Goal: Check status: Check status

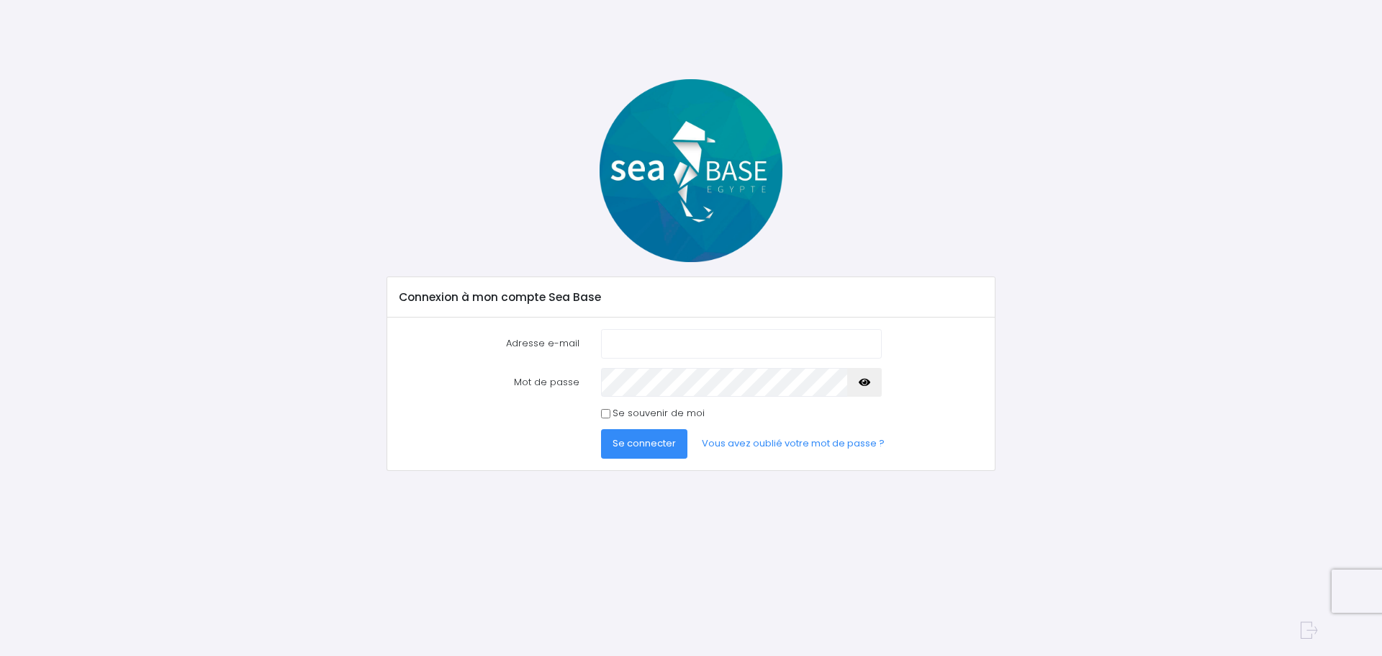
type input "[EMAIL_ADDRESS][DOMAIN_NAME]"
click at [657, 439] on span "Se connecter" at bounding box center [644, 443] width 63 height 14
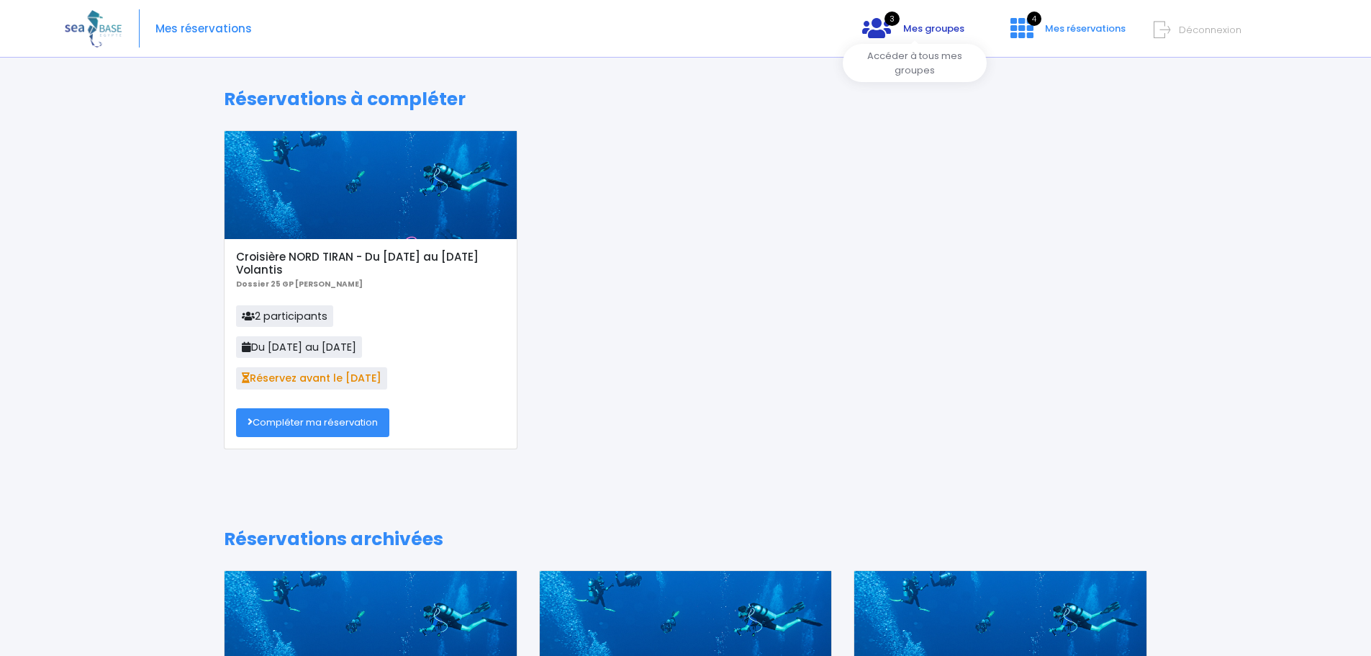
click at [879, 33] on icon at bounding box center [876, 28] width 29 height 23
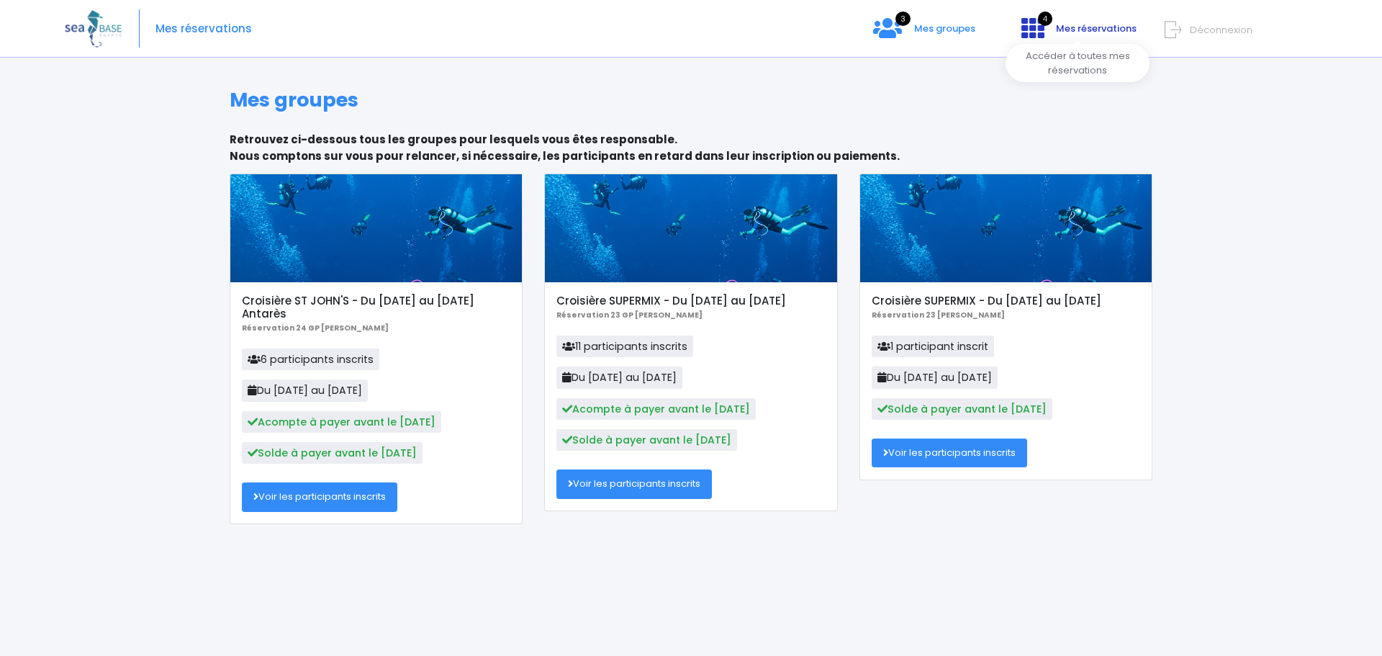
click at [1032, 29] on icon at bounding box center [1032, 28] width 23 height 23
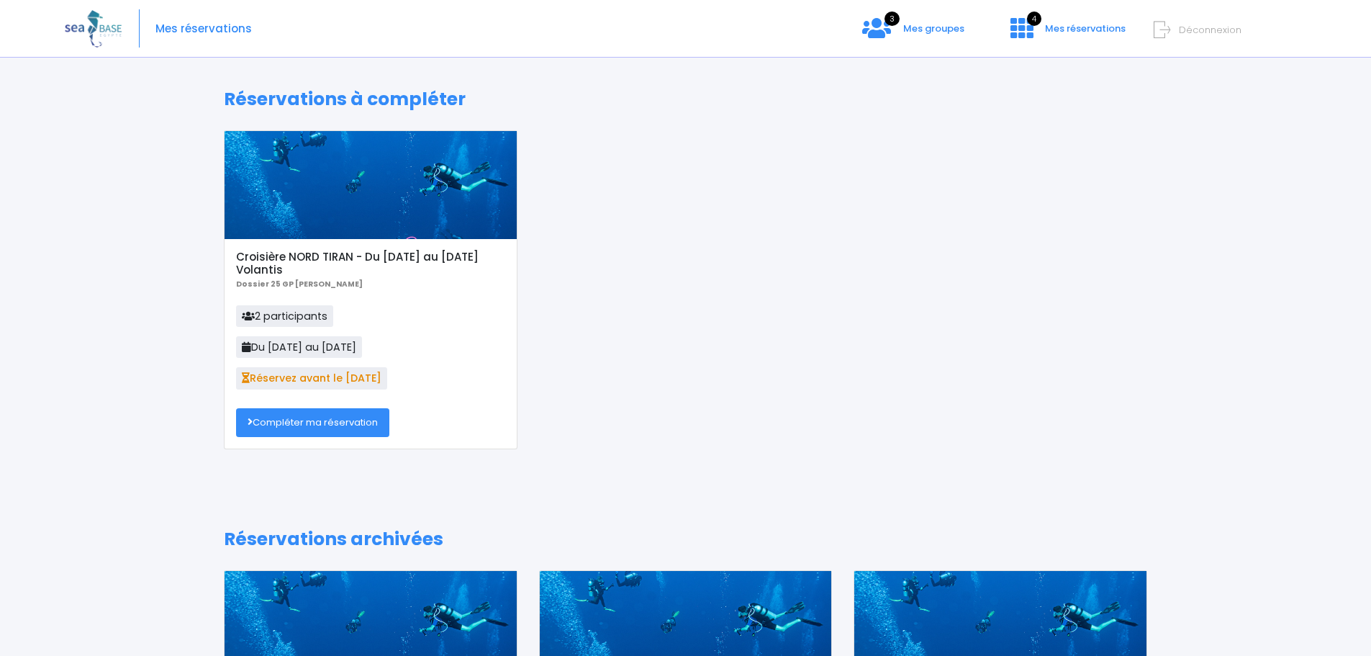
click at [353, 225] on div at bounding box center [371, 185] width 292 height 108
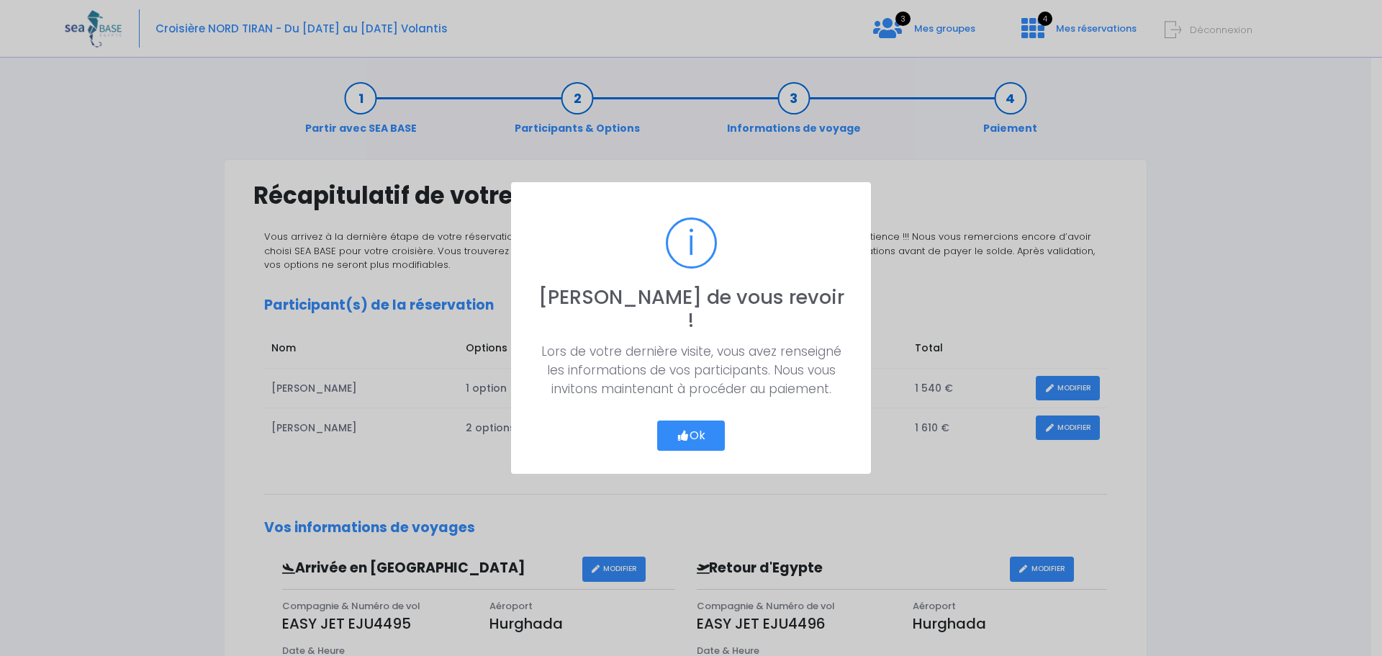
click at [689, 420] on button "Ok" at bounding box center [691, 435] width 68 height 30
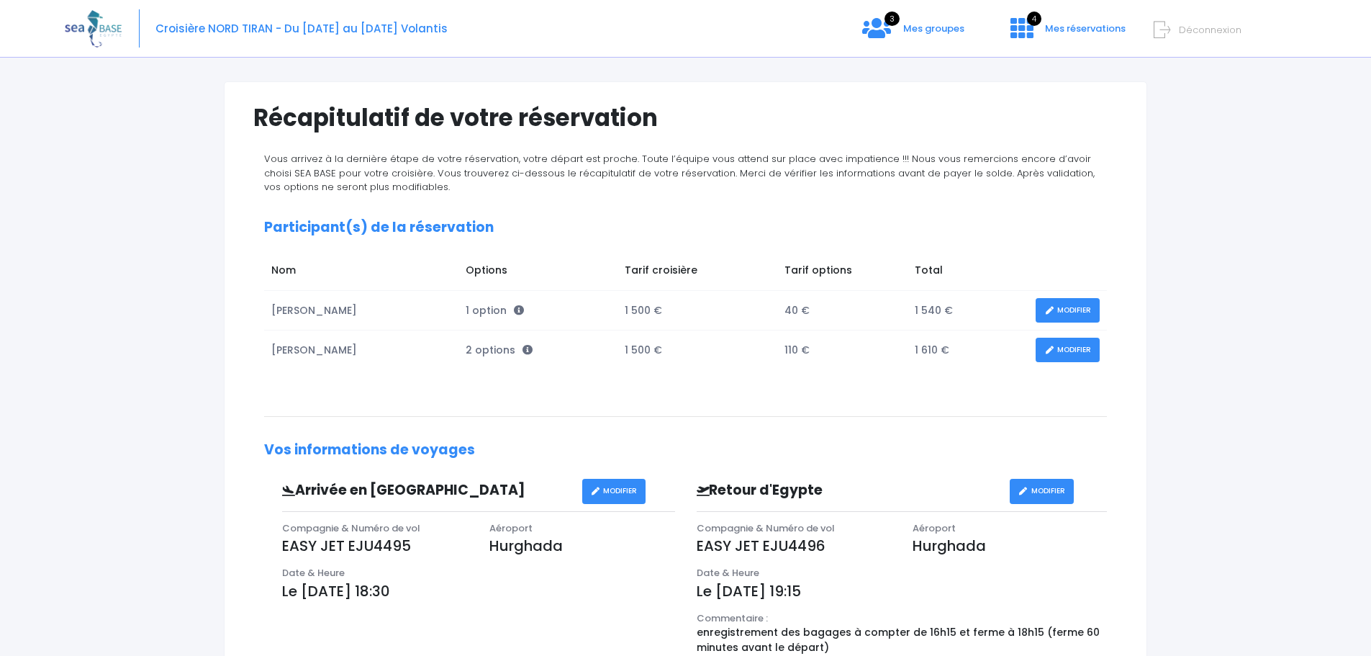
scroll to position [96, 0]
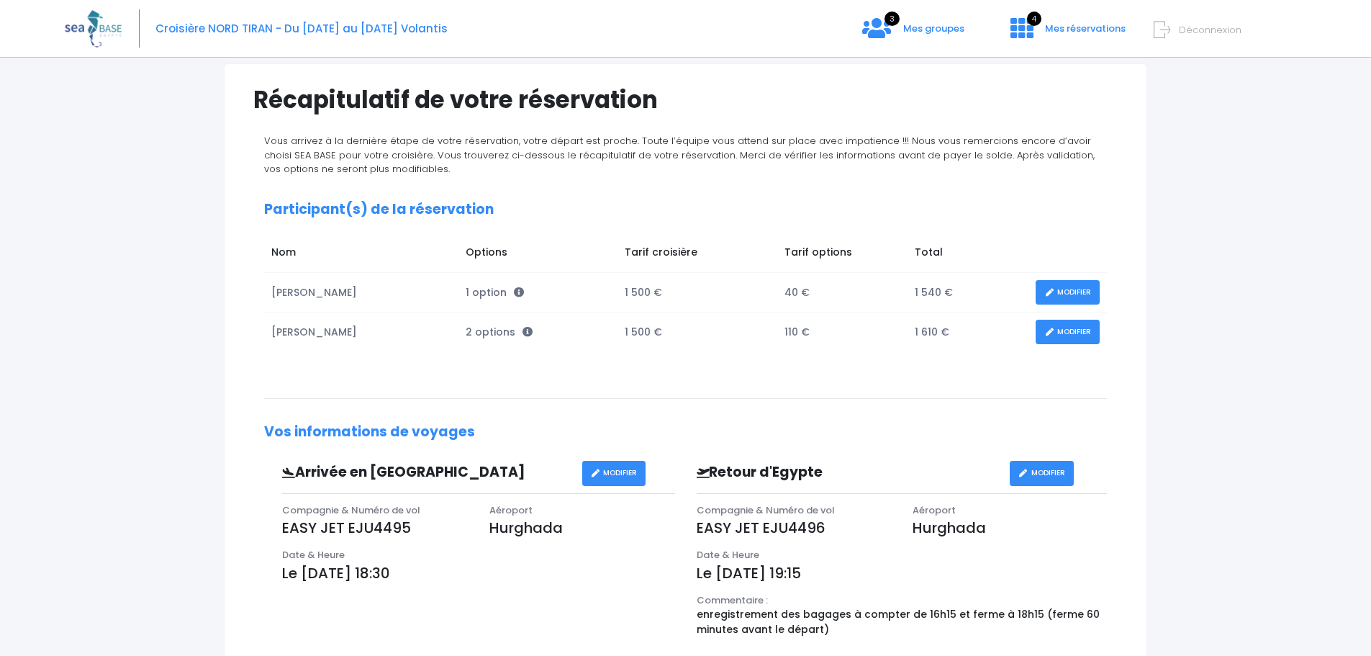
click at [1268, 512] on div "Partir avec SEA BASE Participants & Options Informations de voyage Paiement Réc…" at bounding box center [686, 490] width 1242 height 1039
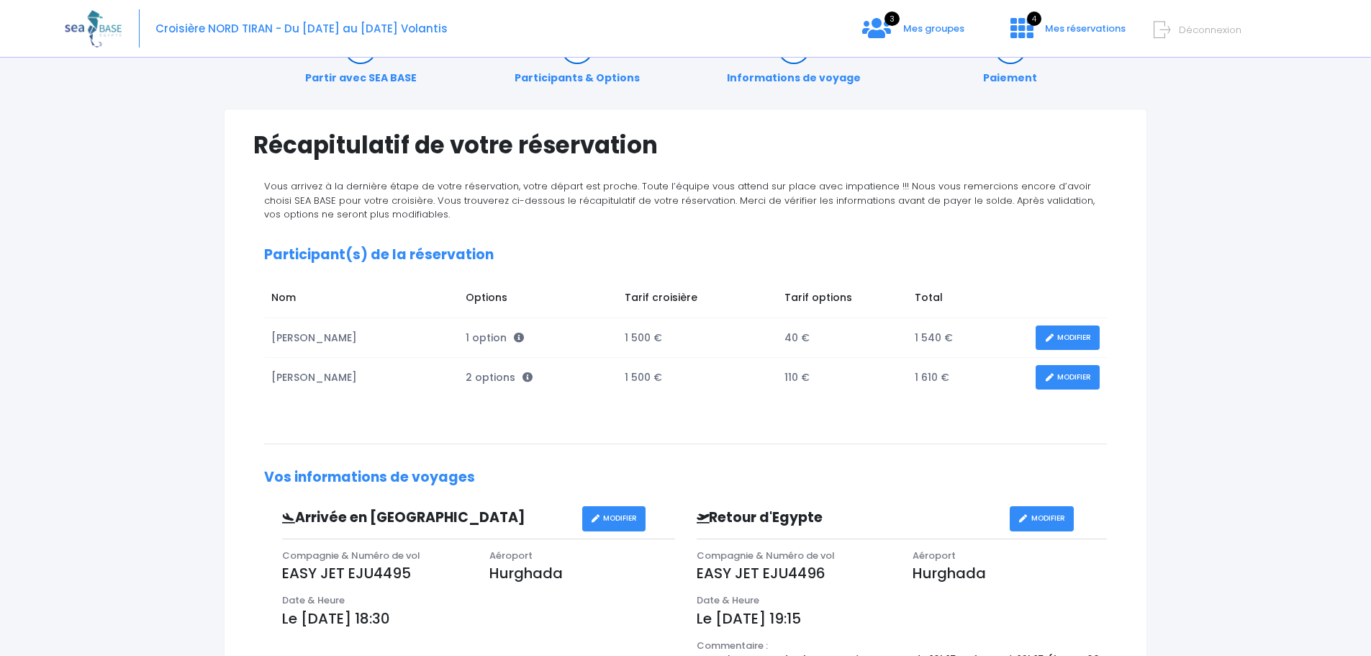
scroll to position [0, 0]
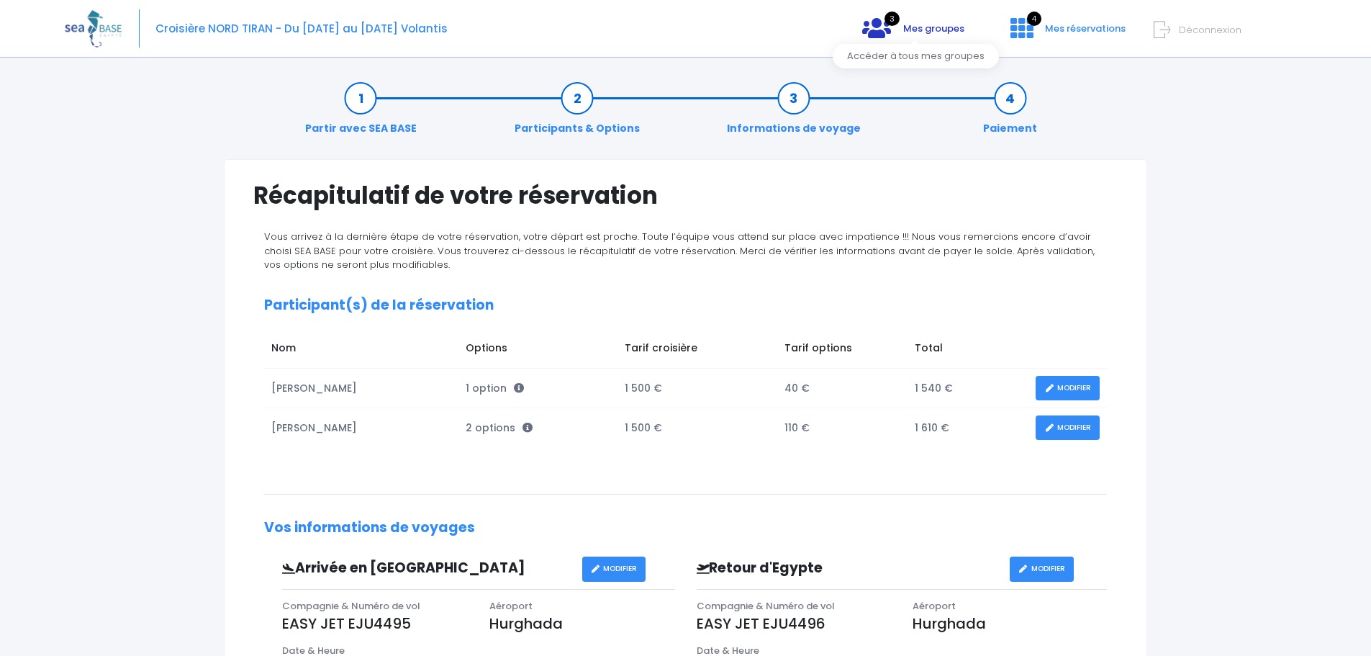
click at [910, 33] on span "Mes groupes" at bounding box center [933, 29] width 61 height 14
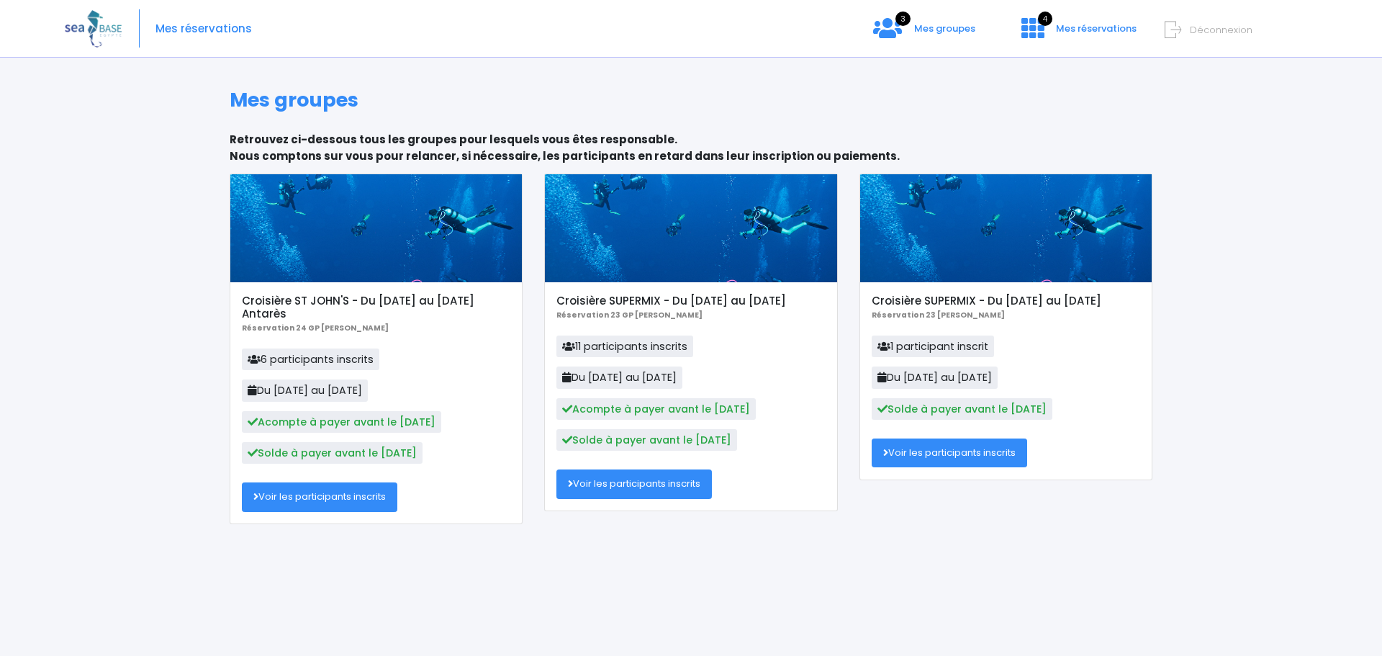
click at [321, 494] on link "Voir les participants inscrits" at bounding box center [319, 496] width 155 height 29
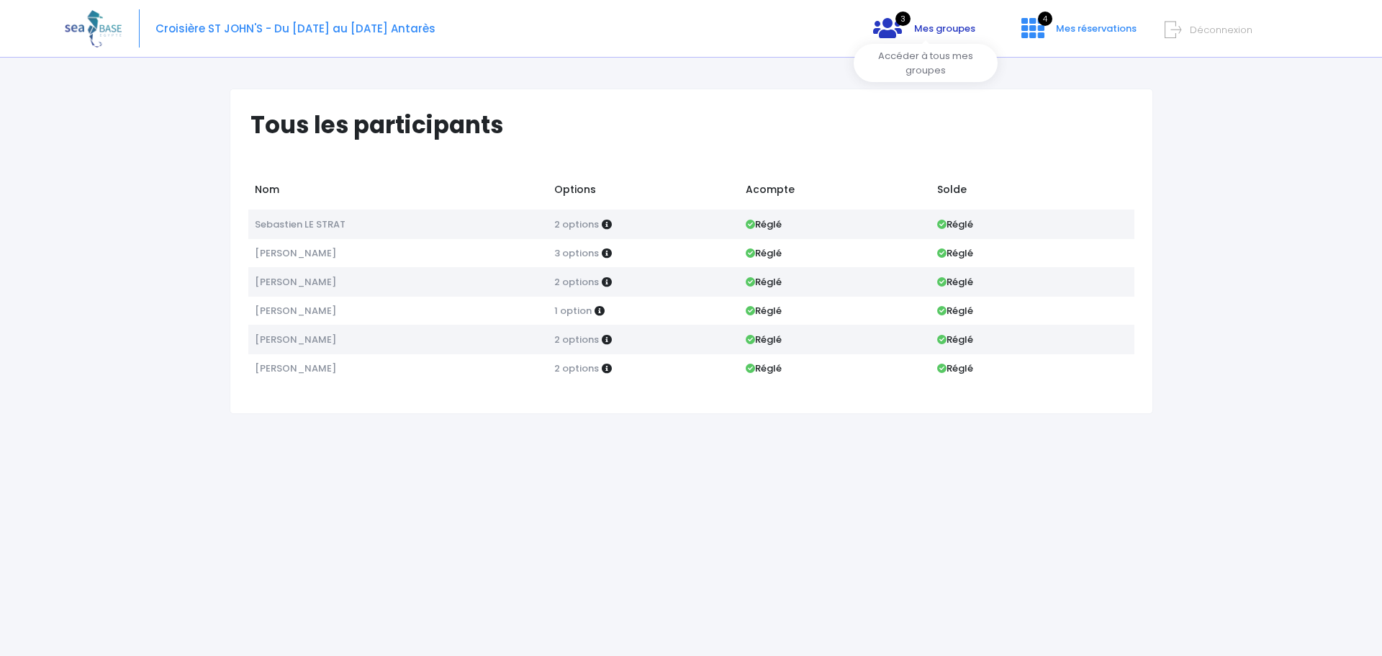
click at [895, 29] on icon at bounding box center [887, 28] width 29 height 23
click at [97, 30] on img at bounding box center [93, 28] width 57 height 37
click at [1070, 29] on span "Mes réservations" at bounding box center [1096, 29] width 81 height 14
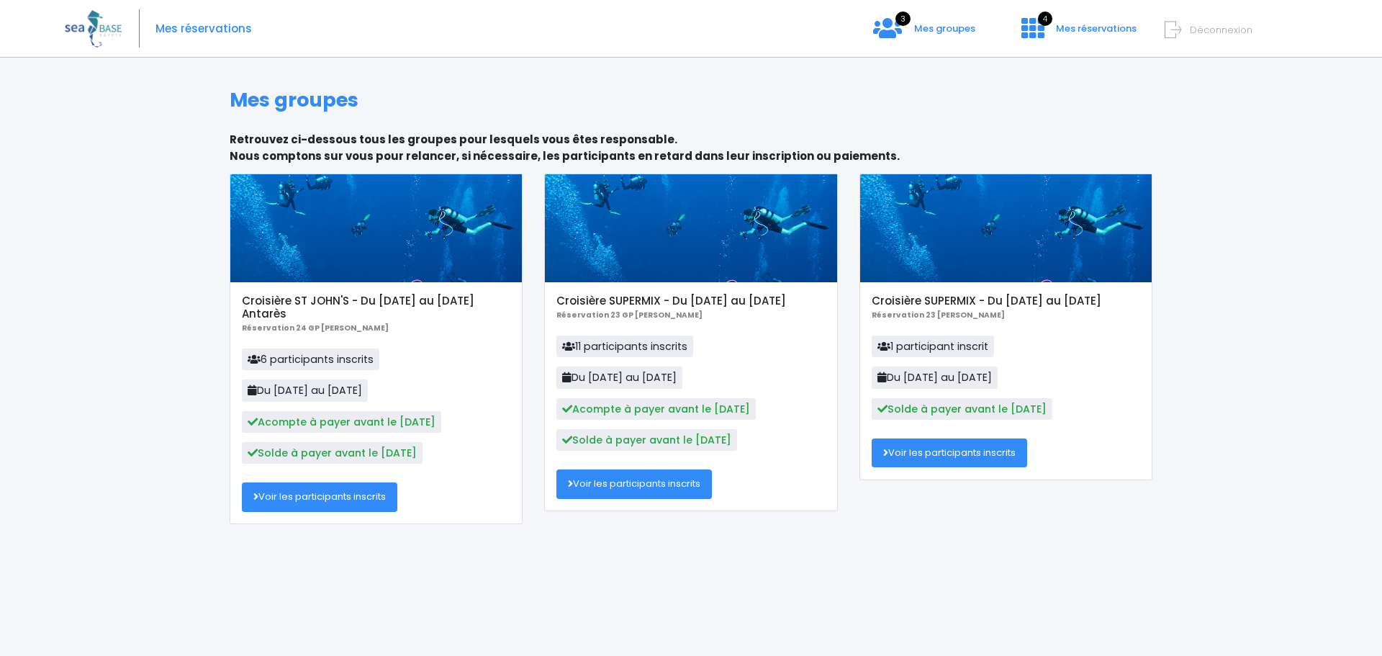
click at [1315, 438] on div "Mes groupes Retrouvez ci-dessous tous les groupes pour lesquels vous êtes respo…" at bounding box center [691, 361] width 1252 height 589
click at [1227, 132] on div "Mes groupes Retrouvez ci-dessous tous les groupes pour lesquels vous êtes respo…" at bounding box center [691, 361] width 1252 height 589
click at [605, 482] on link "Voir les participants inscrits" at bounding box center [633, 483] width 155 height 29
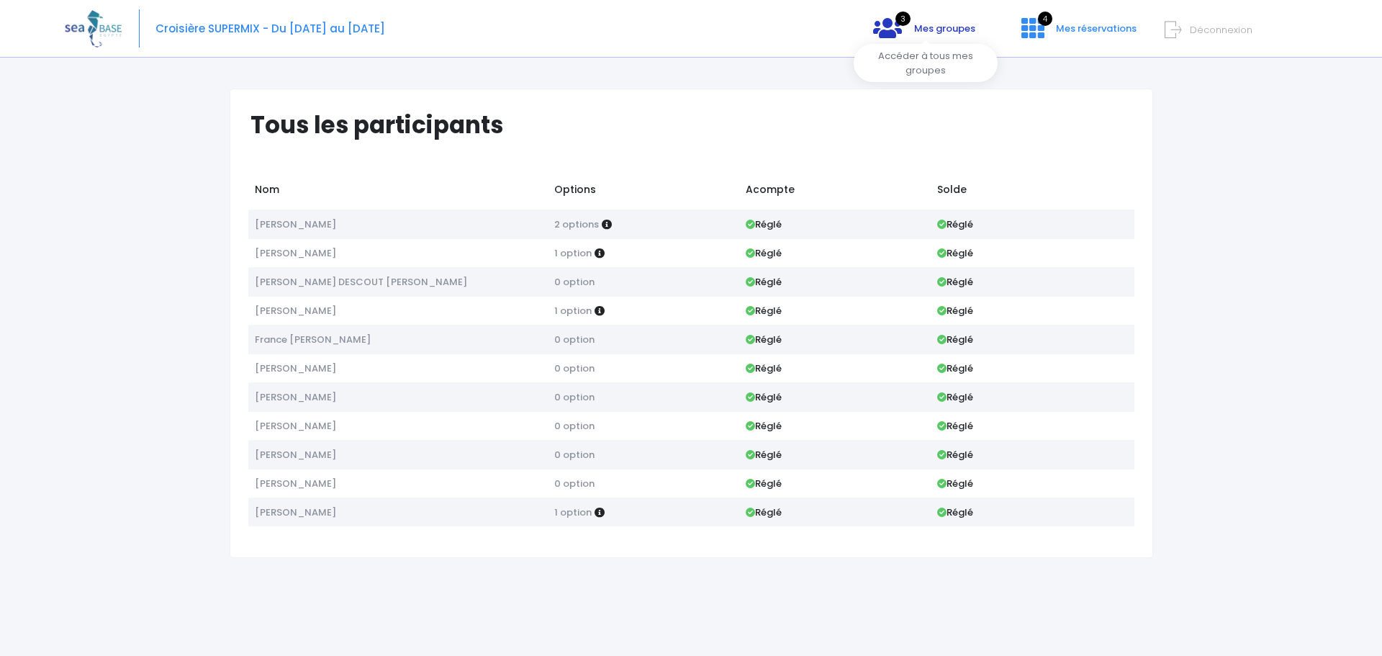
click at [937, 23] on span "Mes groupes" at bounding box center [944, 29] width 61 height 14
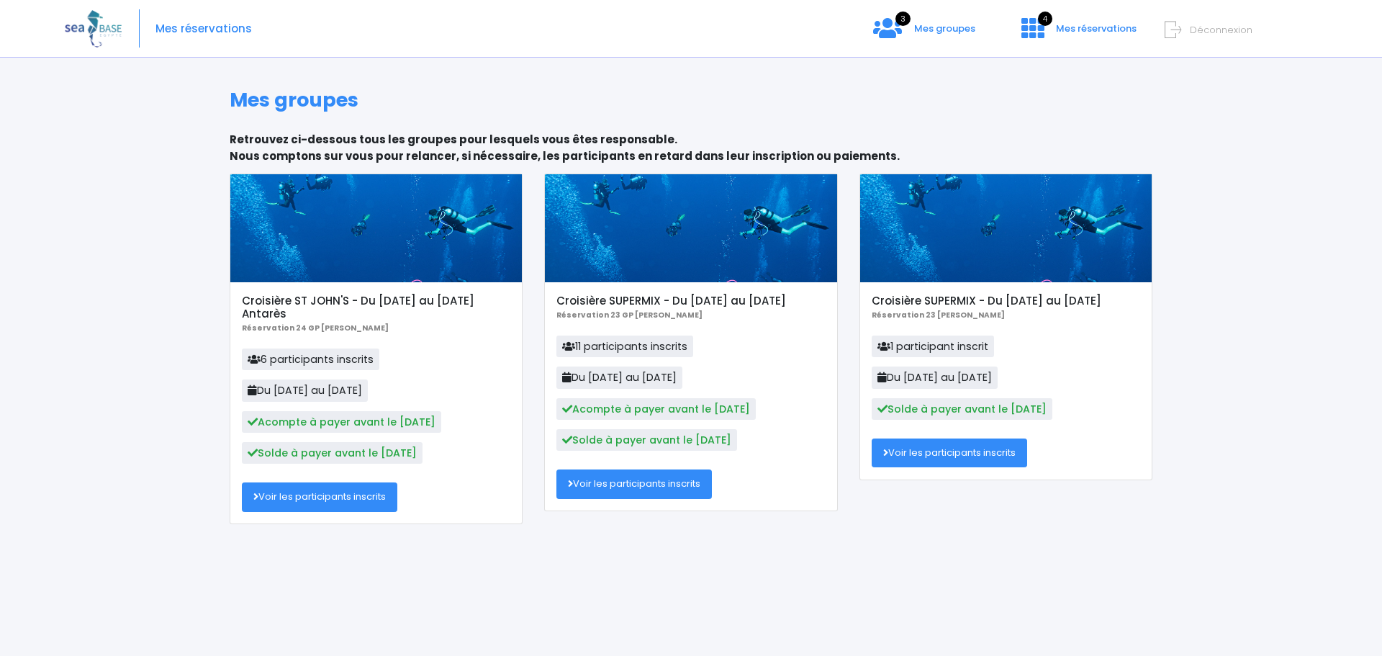
click at [602, 300] on h5 "Croisière SUPERMIX - Du [DATE] au [DATE]" at bounding box center [690, 300] width 268 height 13
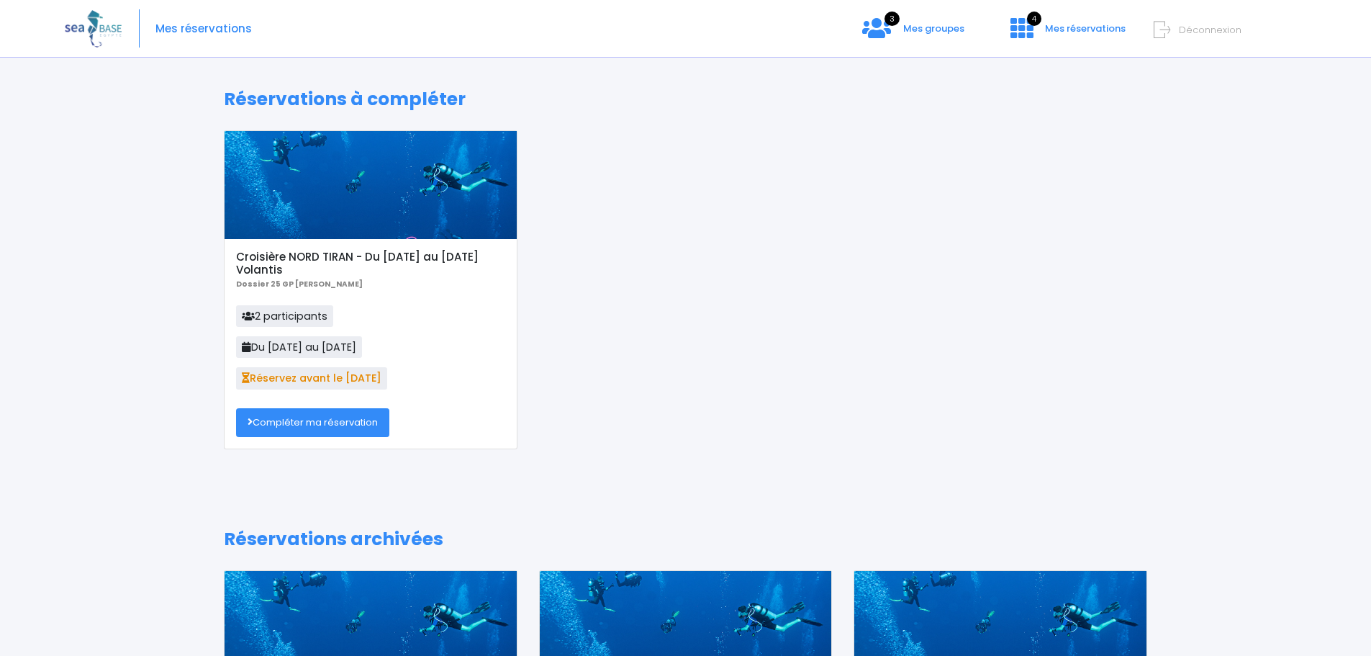
click at [382, 175] on div at bounding box center [371, 185] width 292 height 108
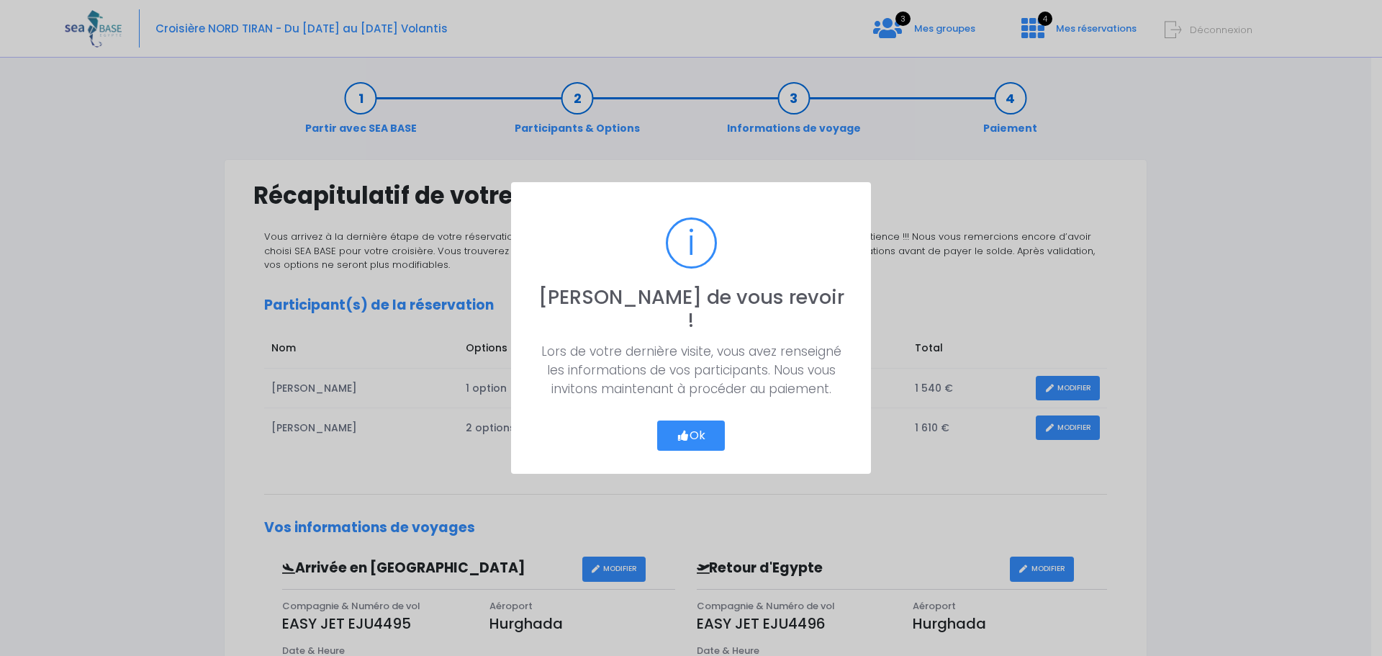
click at [688, 430] on button "Ok" at bounding box center [691, 435] width 68 height 30
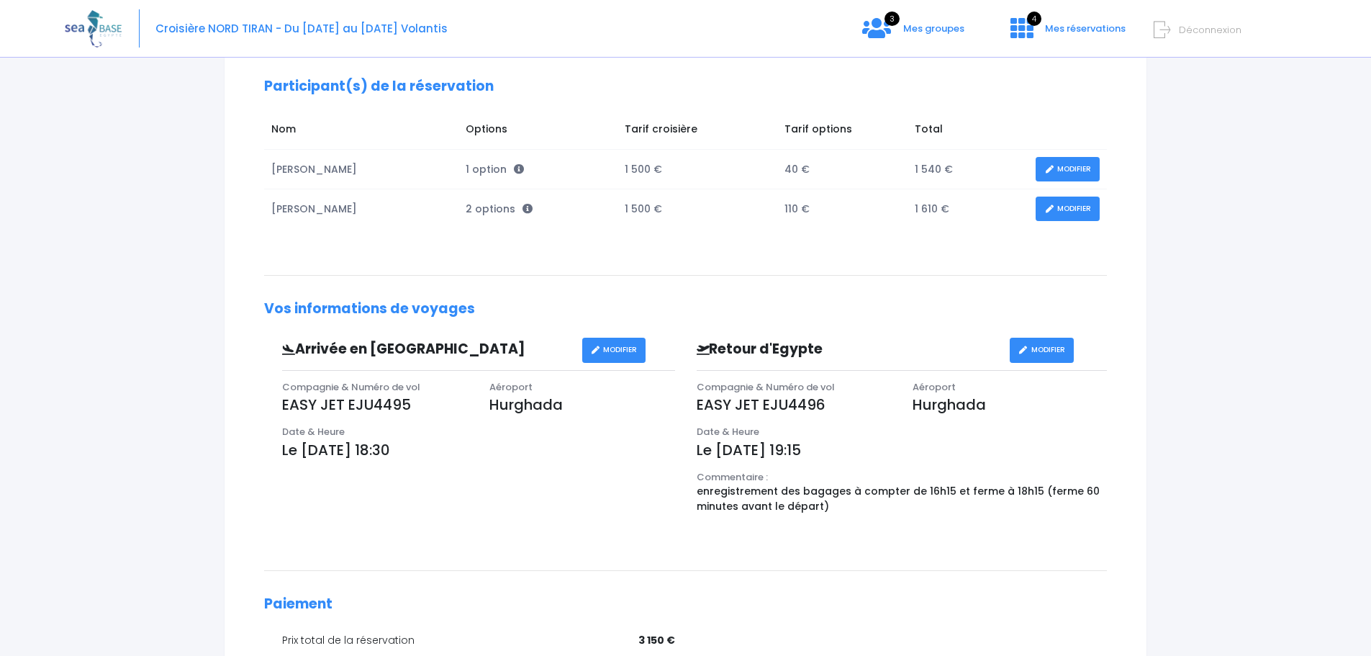
scroll to position [210, 0]
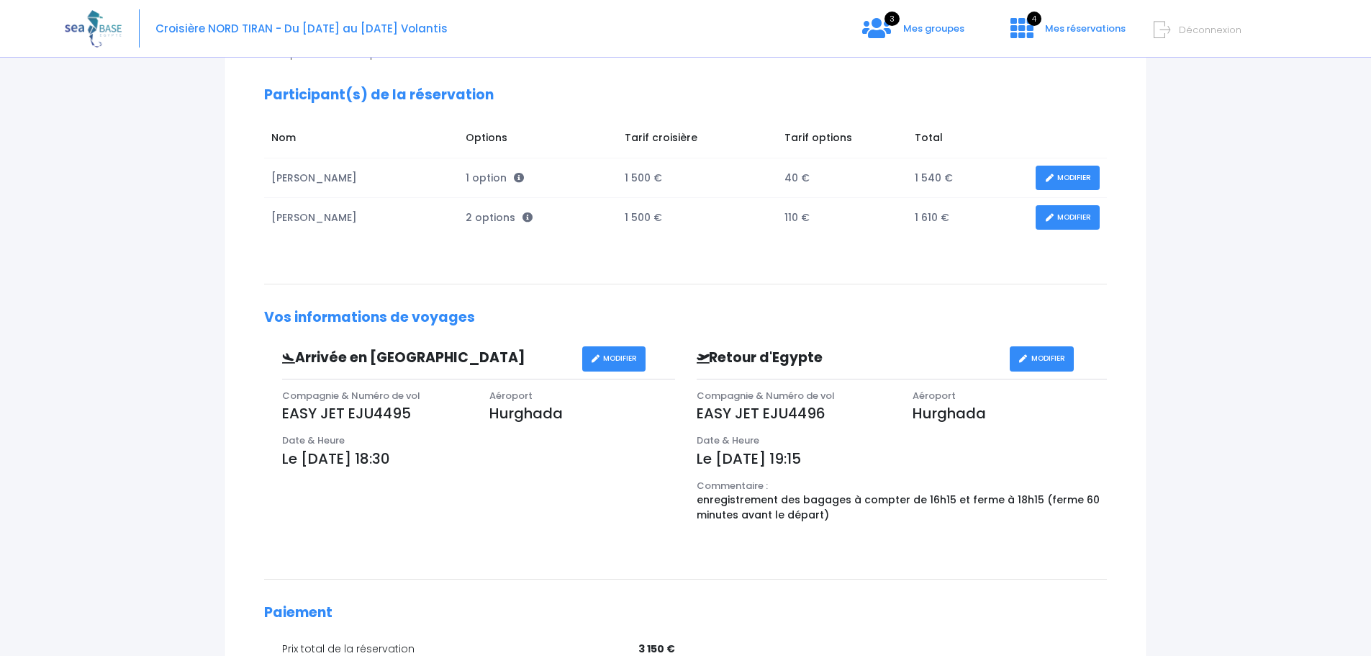
click at [56, 268] on div "Notre plateforme de réservation n'est pas compatible avec votre appareil. Veuil…" at bounding box center [685, 343] width 1371 height 1106
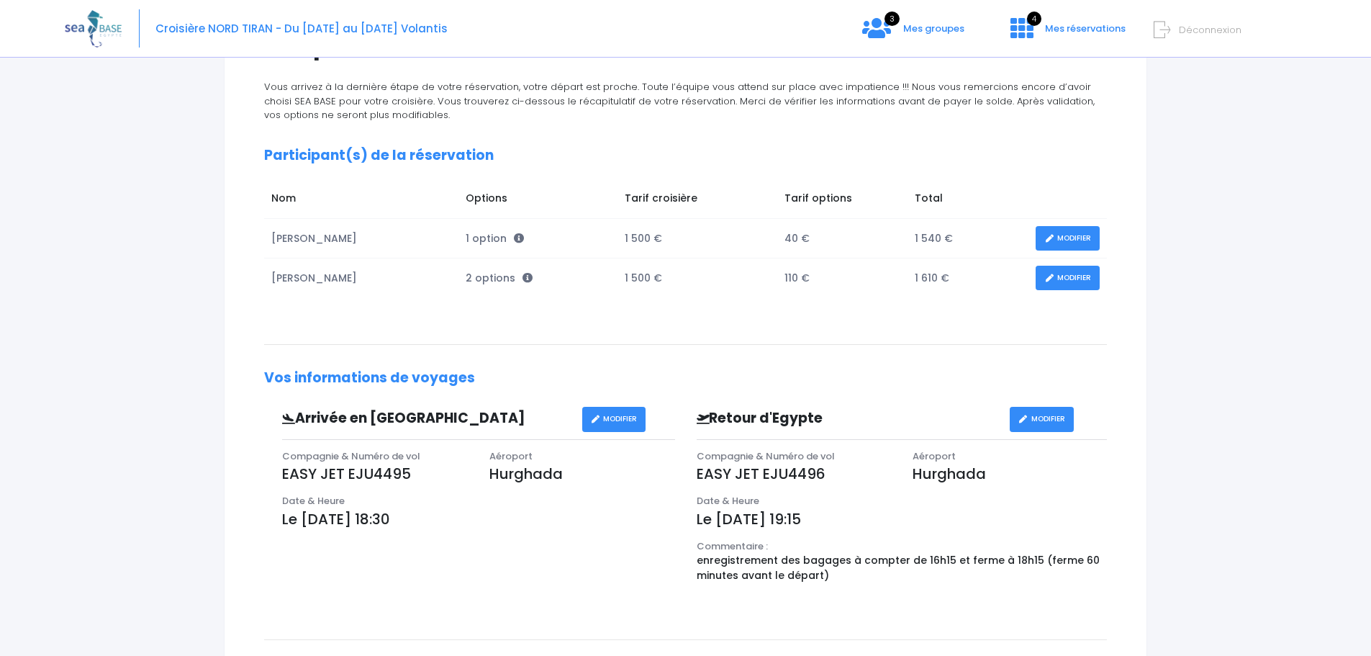
scroll to position [0, 0]
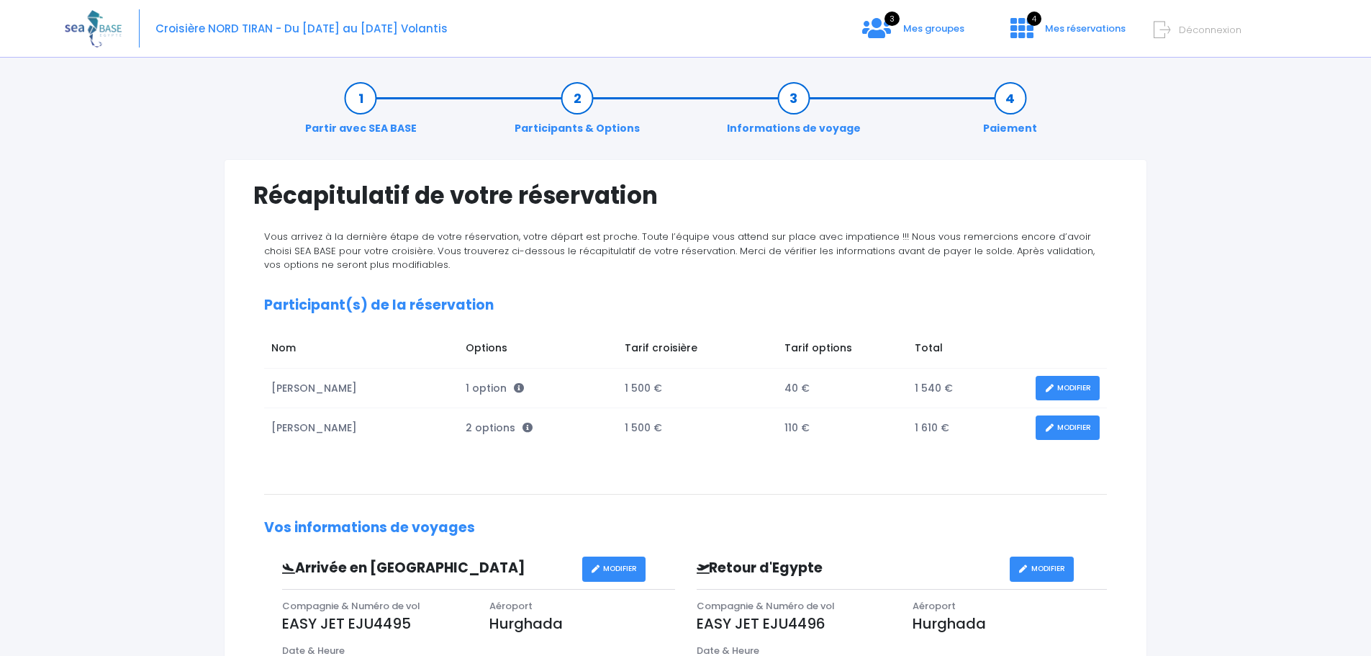
click at [1207, 212] on div "Partir avec SEA BASE Participants & Options Informations de voyage Paiement Réc…" at bounding box center [686, 586] width 1242 height 1039
